Goal: Navigation & Orientation: Find specific page/section

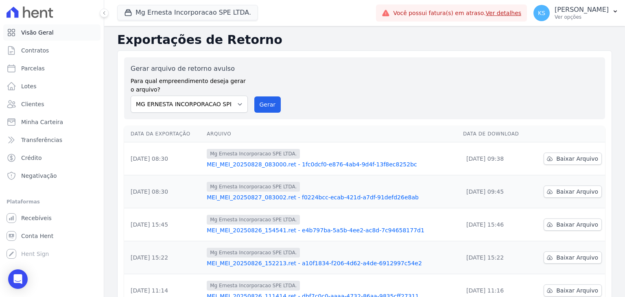
click at [38, 35] on span "Visão Geral" at bounding box center [37, 32] width 33 height 8
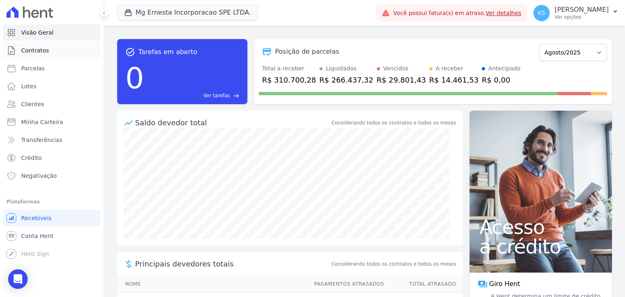
click at [37, 49] on span "Contratos" at bounding box center [35, 50] width 28 height 8
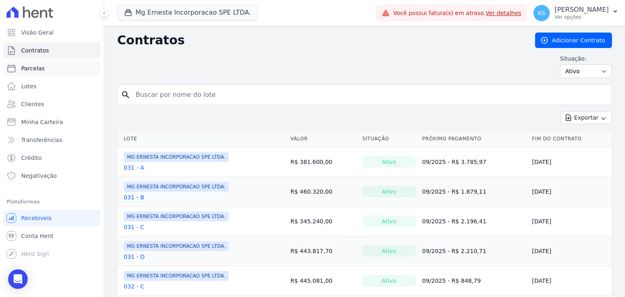
click at [33, 69] on span "Parcelas" at bounding box center [33, 68] width 24 height 8
select select
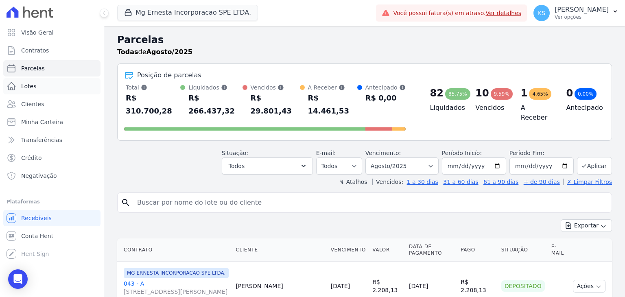
click at [31, 87] on span "Lotes" at bounding box center [28, 86] width 15 height 8
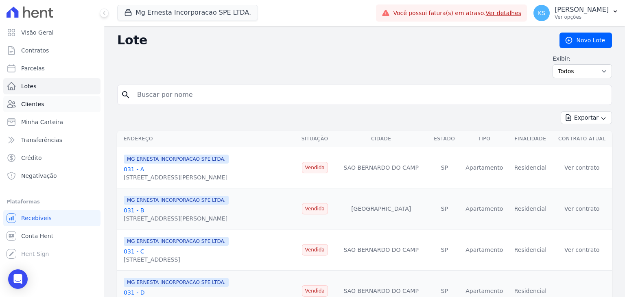
click at [38, 107] on span "Clientes" at bounding box center [32, 104] width 23 height 8
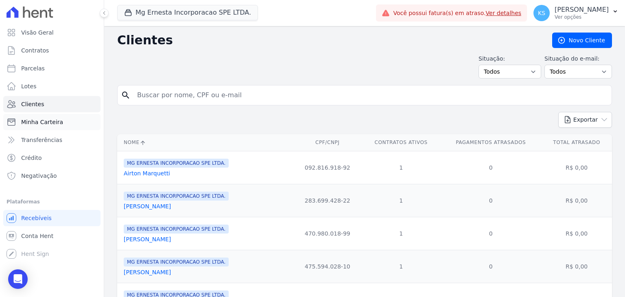
click at [37, 126] on span "Minha Carteira" at bounding box center [42, 122] width 42 height 8
click at [42, 122] on span "Minha Carteira" at bounding box center [42, 122] width 42 height 8
click at [39, 140] on span "Transferências" at bounding box center [41, 140] width 41 height 8
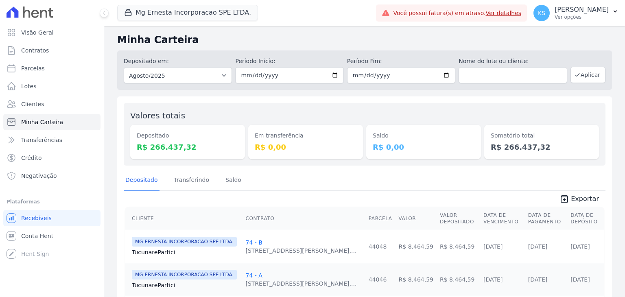
click at [43, 139] on span "Transferências" at bounding box center [41, 140] width 41 height 8
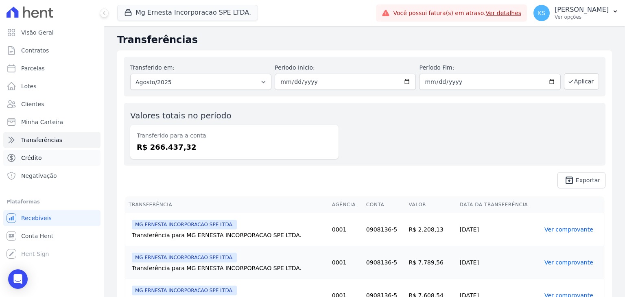
click at [48, 162] on link "Crédito" at bounding box center [51, 158] width 97 height 16
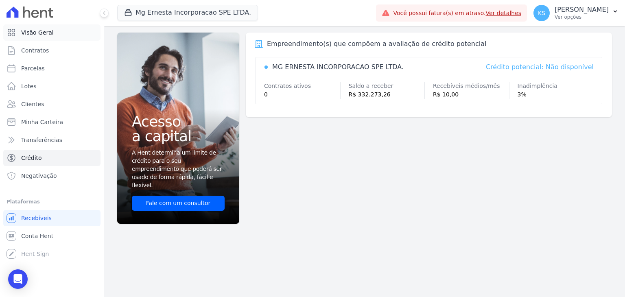
click at [35, 35] on span "Visão Geral" at bounding box center [37, 32] width 33 height 8
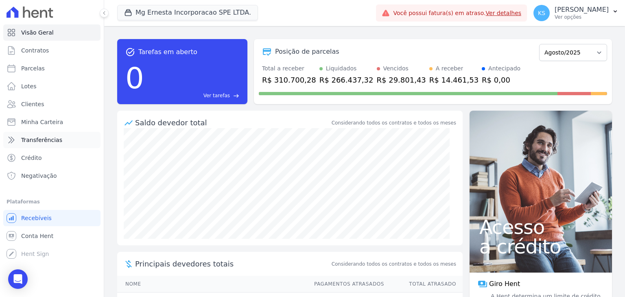
click at [10, 139] on icon at bounding box center [12, 140] width 10 height 10
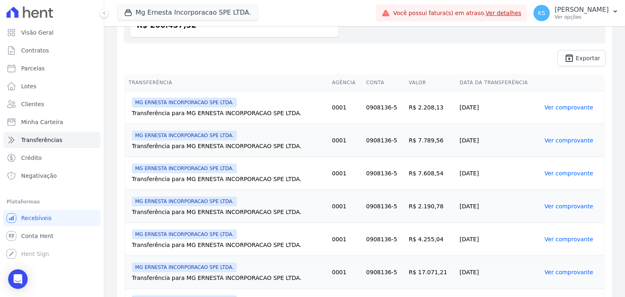
scroll to position [41, 0]
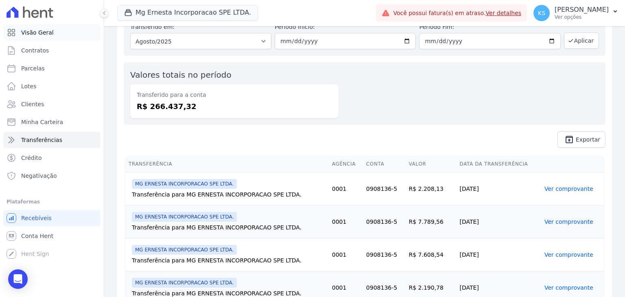
click at [35, 31] on span "Visão Geral" at bounding box center [37, 32] width 33 height 8
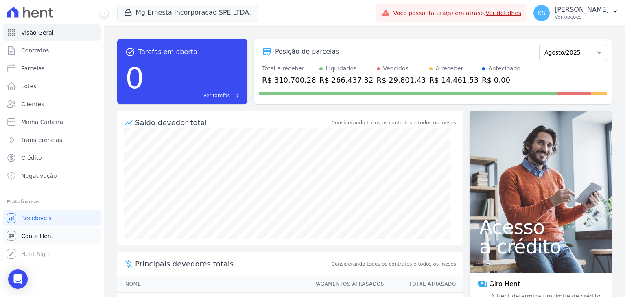
click at [40, 238] on span "Conta Hent" at bounding box center [37, 236] width 32 height 8
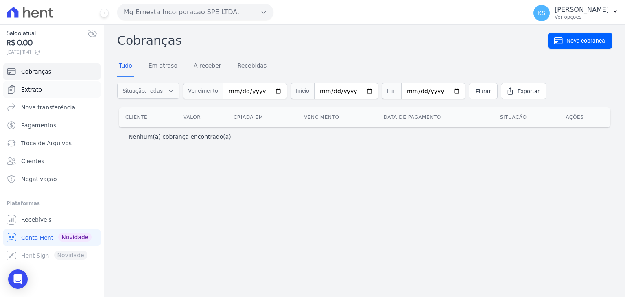
click at [40, 95] on link "Extrato" at bounding box center [51, 89] width 97 height 16
